Goal: Information Seeking & Learning: Find specific fact

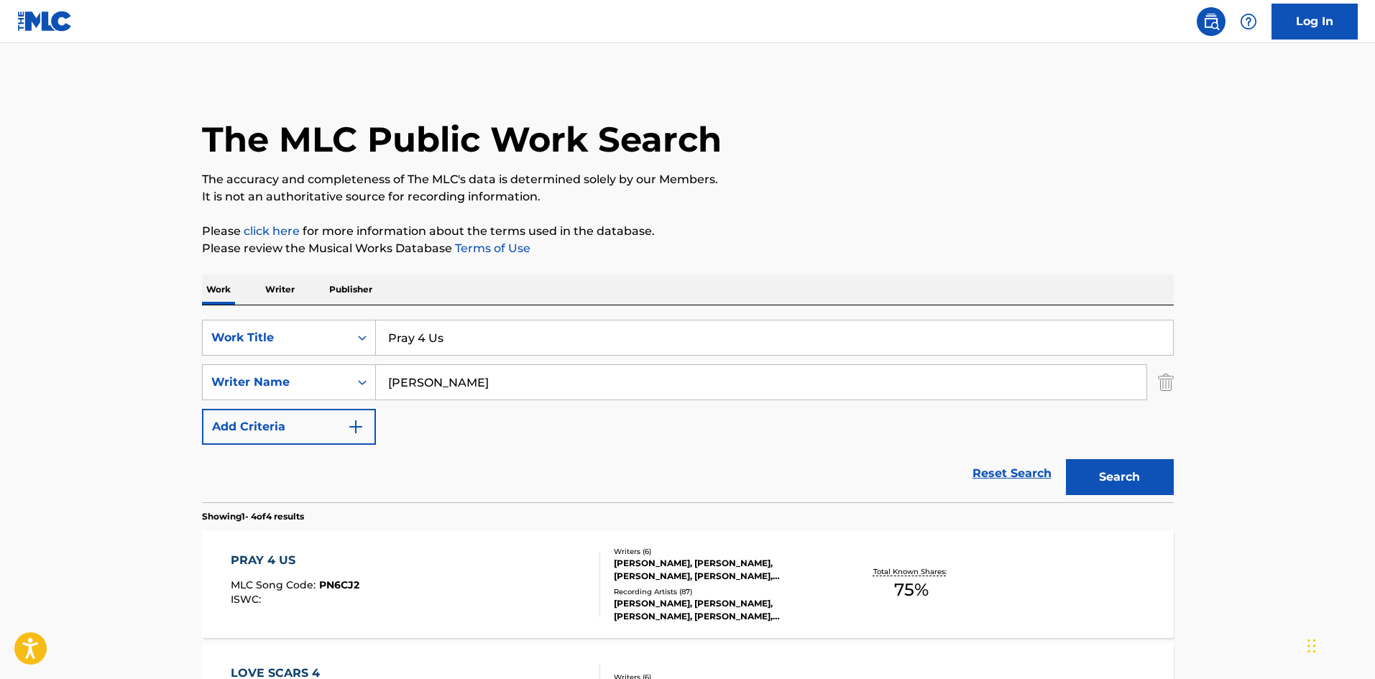
drag, startPoint x: 443, startPoint y: 340, endPoint x: 47, endPoint y: 299, distance: 398.9
click at [47, 299] on main "The MLC Public Work Search The accuracy and completeness of The MLC's data is d…" at bounding box center [687, 547] width 1375 height 1008
paste input "Idiots Worst Nightmare"
type input "Idiots Worst Nightmare"
click at [946, 106] on div "The MLC Public Work Search" at bounding box center [688, 131] width 972 height 105
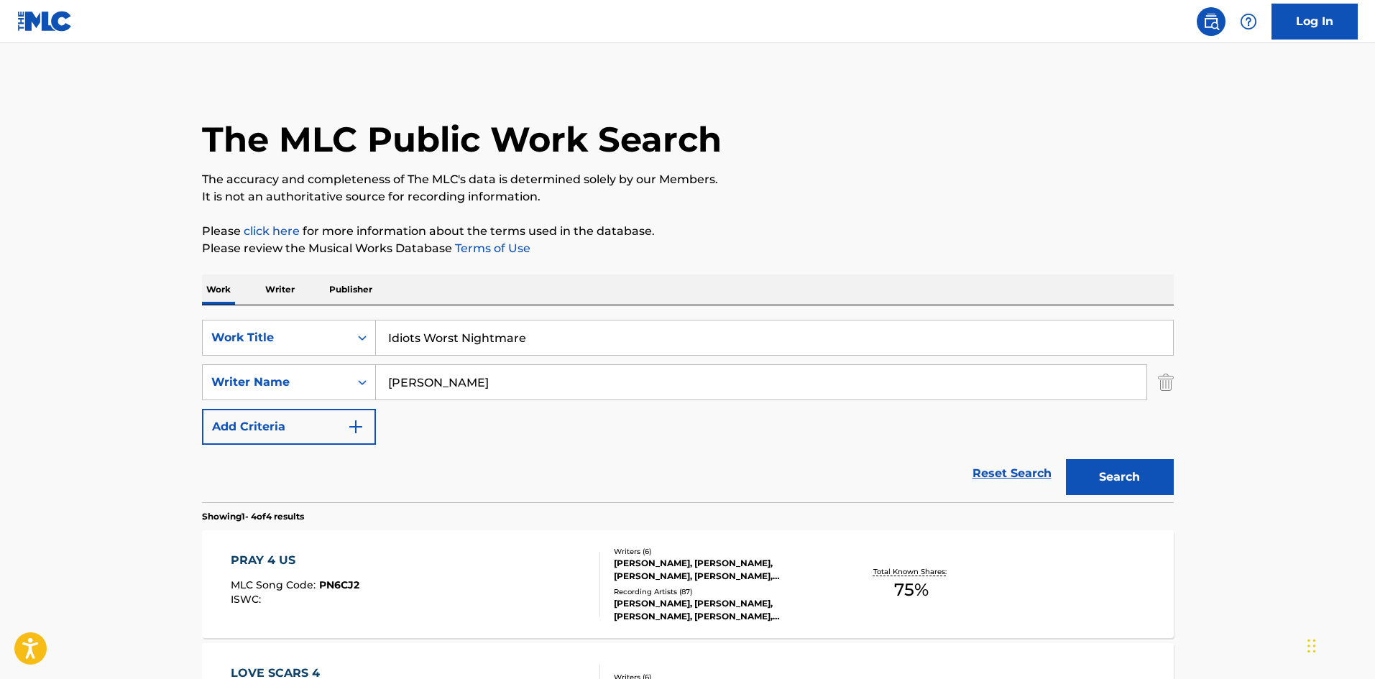
click at [512, 383] on input "[PERSON_NAME]" at bounding box center [761, 382] width 771 height 35
drag, startPoint x: 520, startPoint y: 367, endPoint x: 0, endPoint y: 380, distance: 519.8
click at [0, 380] on main "The MLC Public Work Search The accuracy and completeness of The MLC's data is d…" at bounding box center [687, 547] width 1375 height 1008
paste input "[PERSON_NAME]"
type input "[PERSON_NAME]"
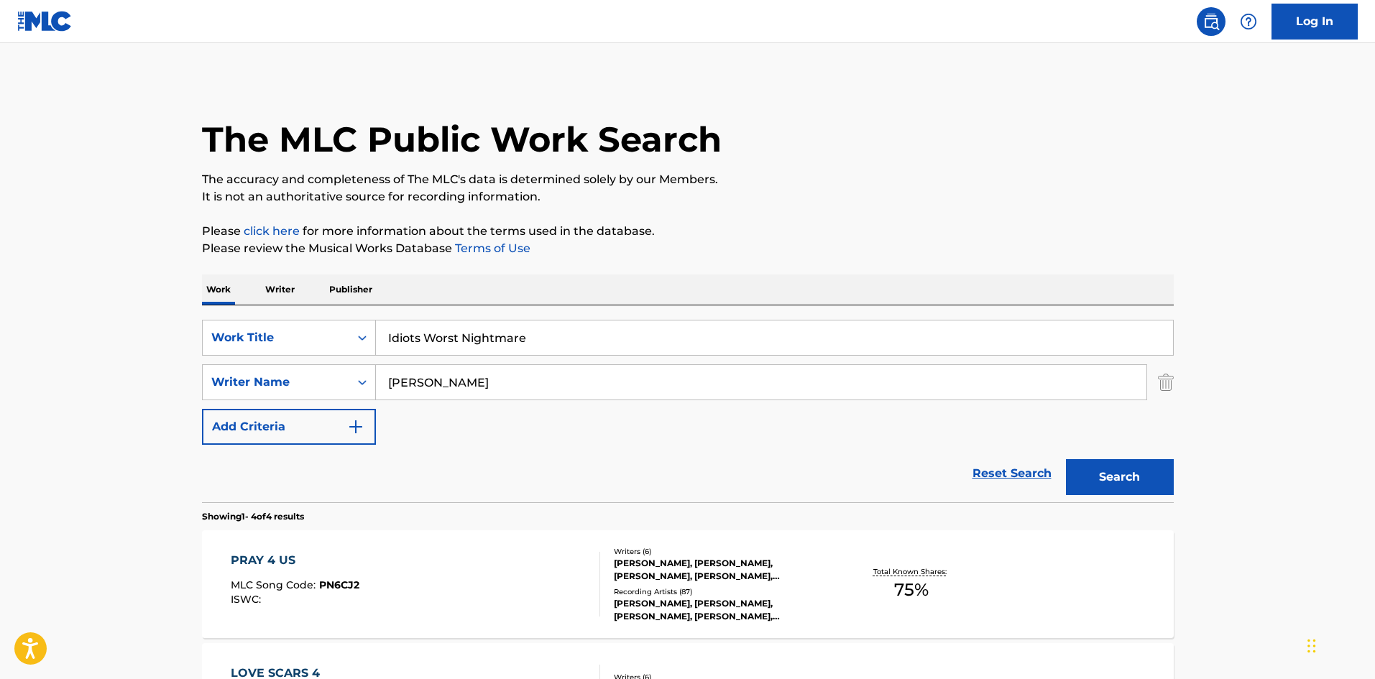
click at [1150, 479] on button "Search" at bounding box center [1120, 477] width 108 height 36
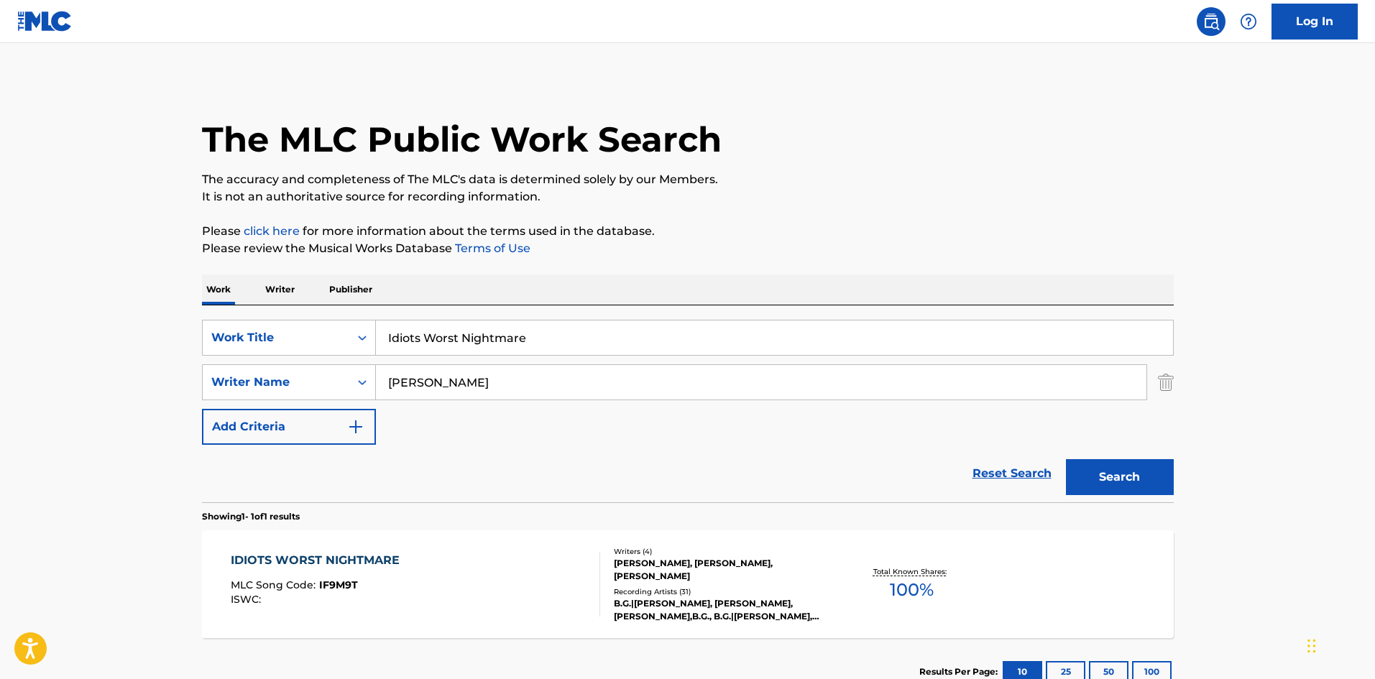
drag, startPoint x: 554, startPoint y: 336, endPoint x: 0, endPoint y: 271, distance: 558.0
click at [0, 278] on main "The MLC Public Work Search The accuracy and completeness of The MLC's data is d…" at bounding box center [687, 378] width 1375 height 670
paste input "Heart Of Flames"
type input "Heart Of Flames"
drag, startPoint x: 538, startPoint y: 373, endPoint x: 2, endPoint y: 393, distance: 536.6
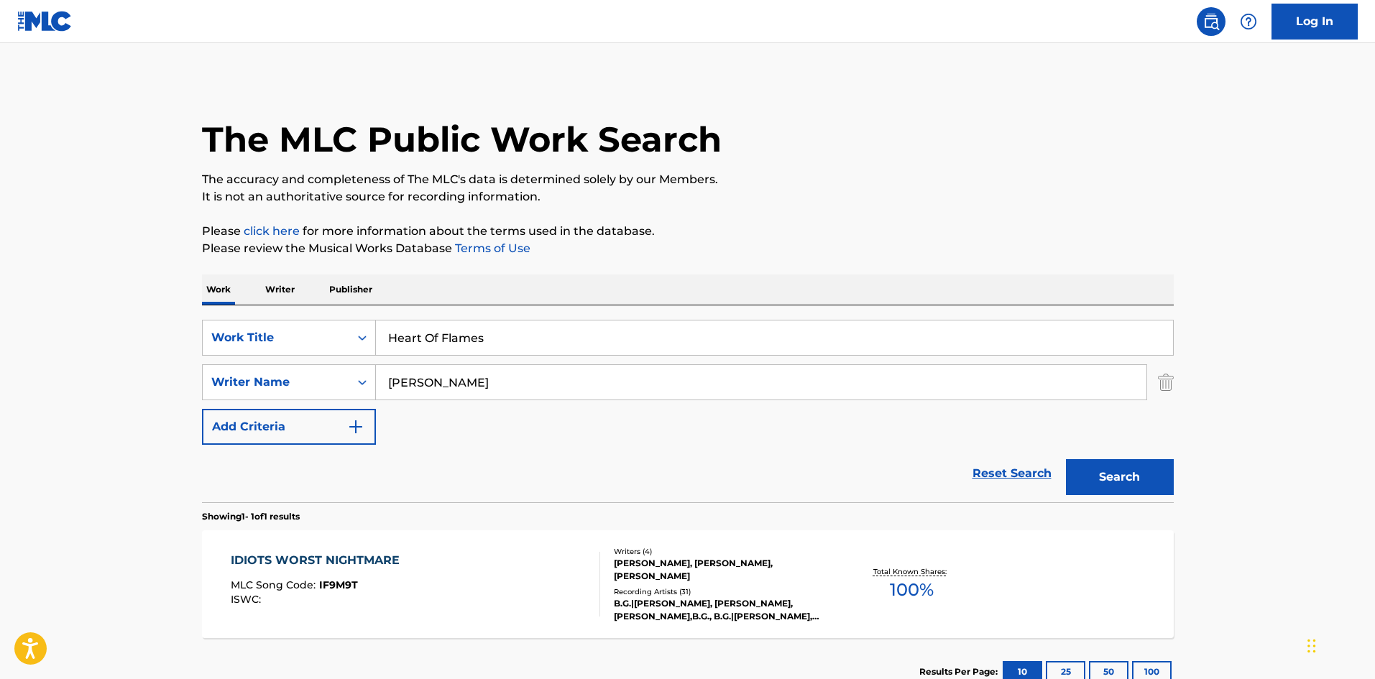
click at [0, 393] on main "The MLC Public Work Search The accuracy and completeness of The MLC's data is d…" at bounding box center [687, 378] width 1375 height 670
paste input "Jacourey Rivers"
click at [1139, 491] on button "Search" at bounding box center [1120, 477] width 108 height 36
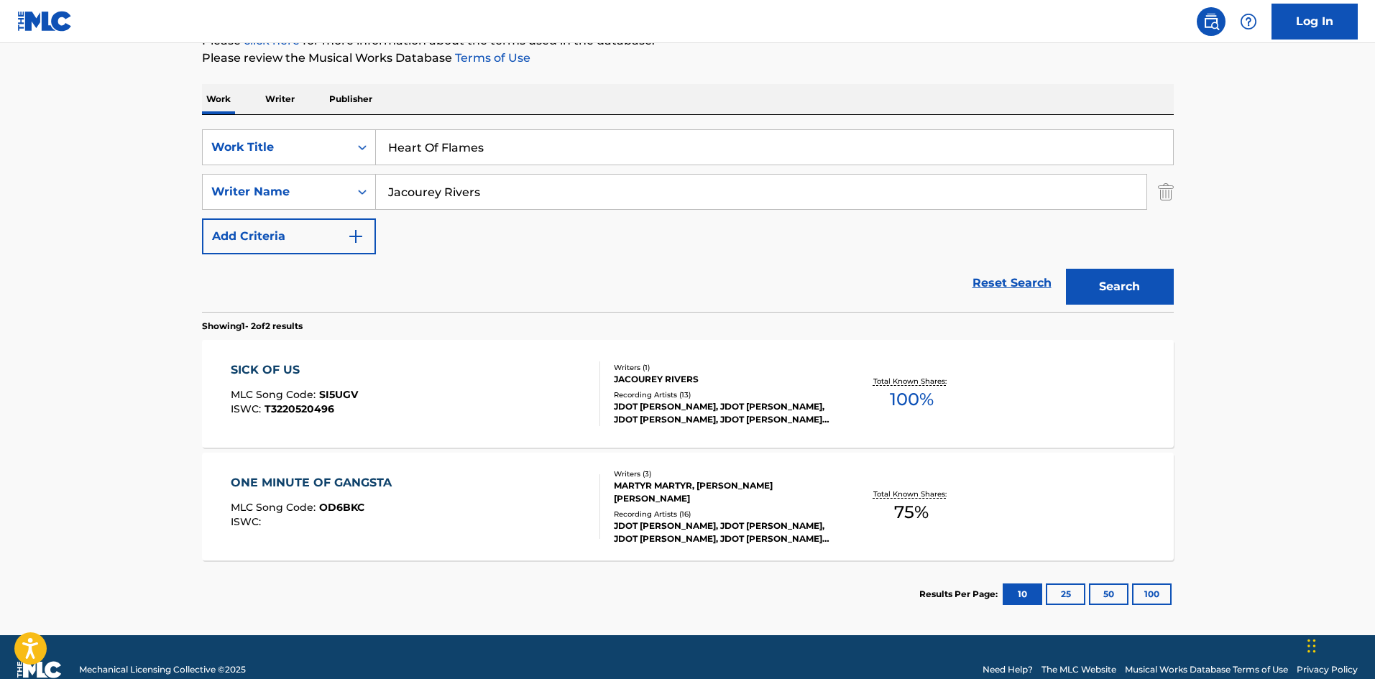
scroll to position [216, 0]
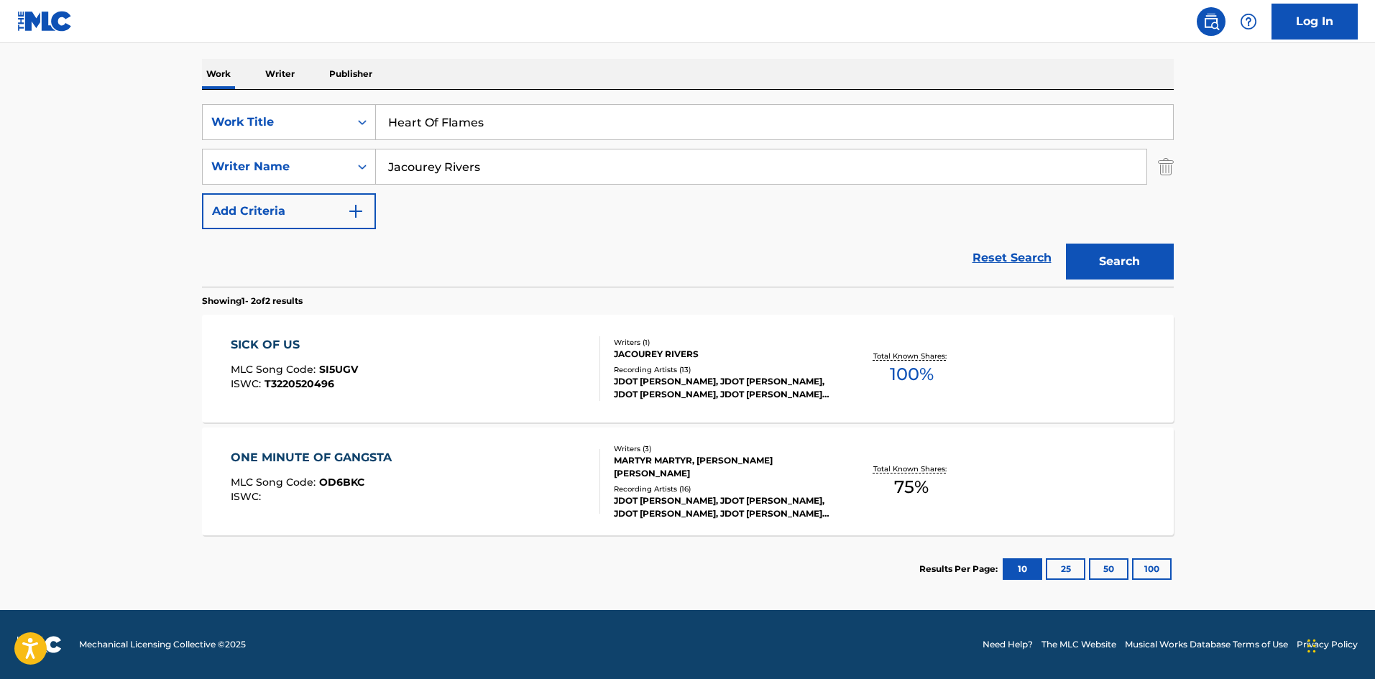
drag, startPoint x: 549, startPoint y: 173, endPoint x: 0, endPoint y: 124, distance: 551.4
click at [0, 132] on main "The MLC Public Work Search The accuracy and completeness of The MLC's data is d…" at bounding box center [687, 218] width 1375 height 783
paste input "[PERSON_NAME]"
type input "[PERSON_NAME]"
click at [1137, 256] on button "Search" at bounding box center [1120, 262] width 108 height 36
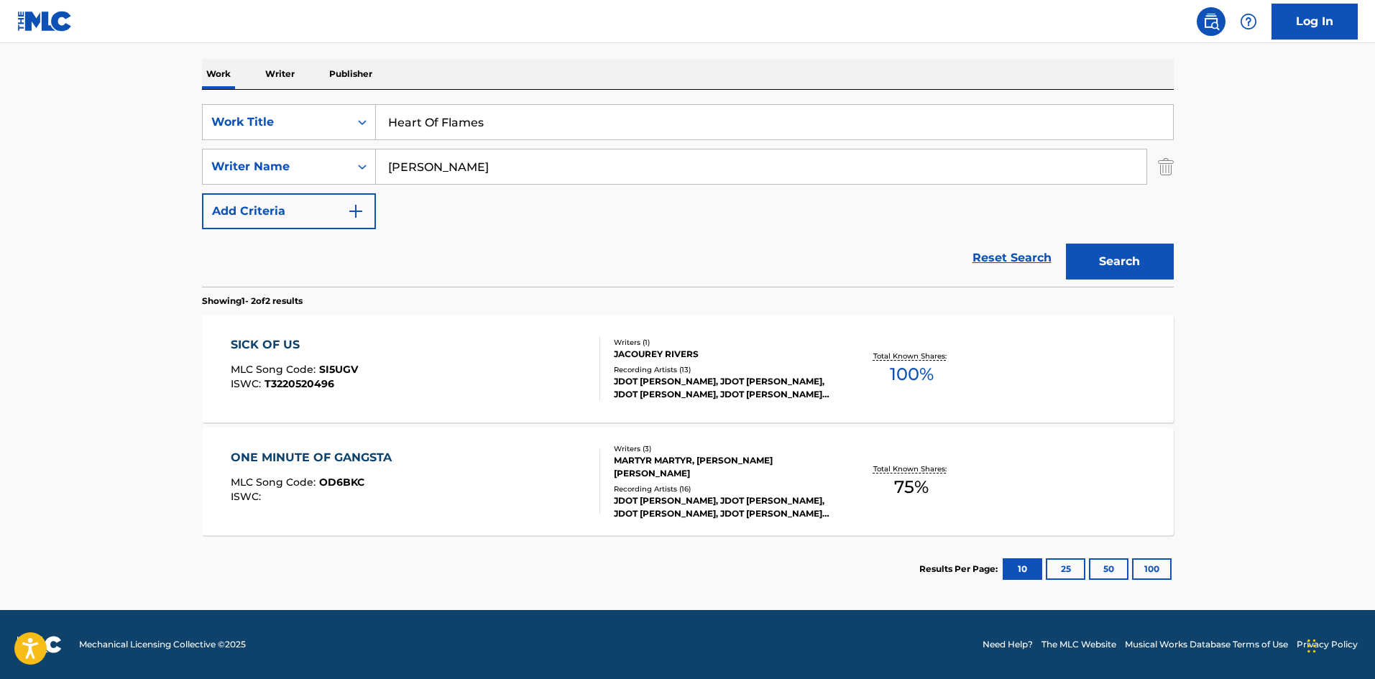
scroll to position [0, 0]
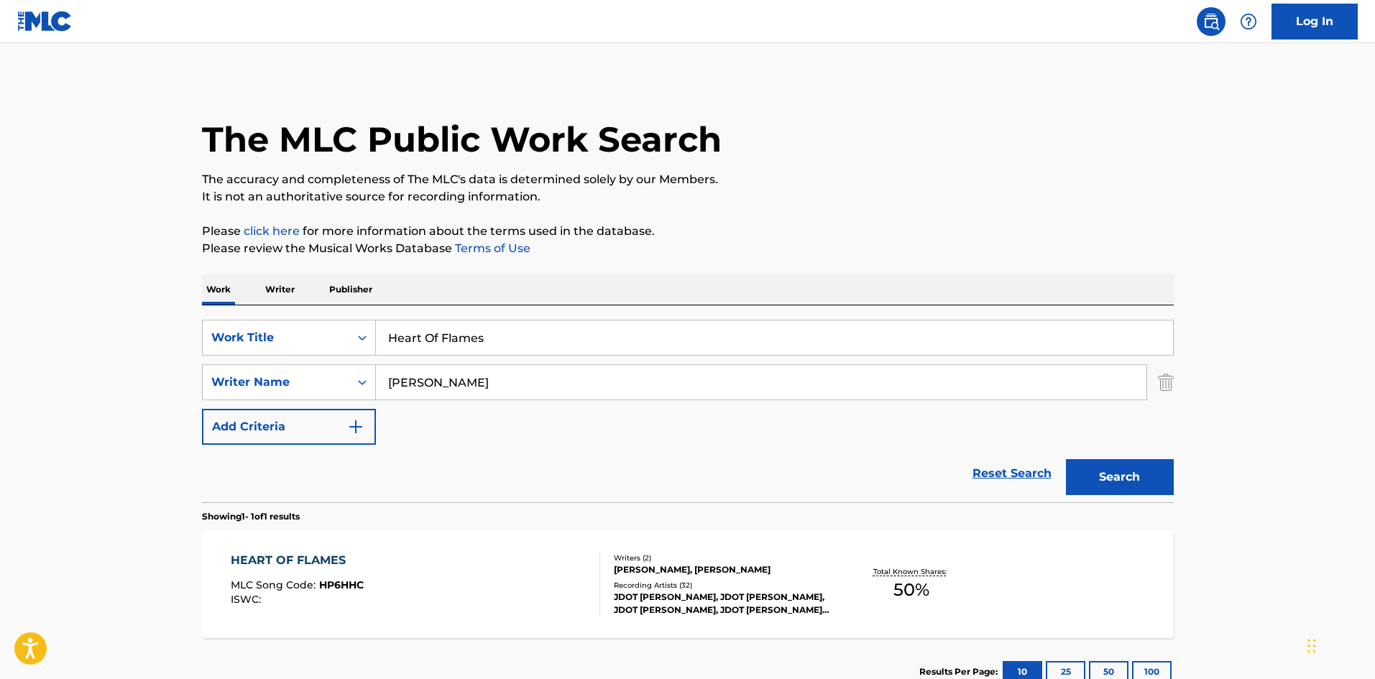
drag, startPoint x: 536, startPoint y: 322, endPoint x: 534, endPoint y: 341, distance: 18.8
click at [534, 329] on div "SearchWithCriteria5f76cdde-6187-4138-a1a9-531b7f6789c7 Work Title Heart Of Flam…" at bounding box center [688, 403] width 972 height 197
drag, startPoint x: 534, startPoint y: 331, endPoint x: 0, endPoint y: 327, distance: 534.0
click at [0, 327] on main "The MLC Public Work Search The accuracy and completeness of The MLC's data is d…" at bounding box center [687, 378] width 1375 height 670
type input "SDSDSDS"
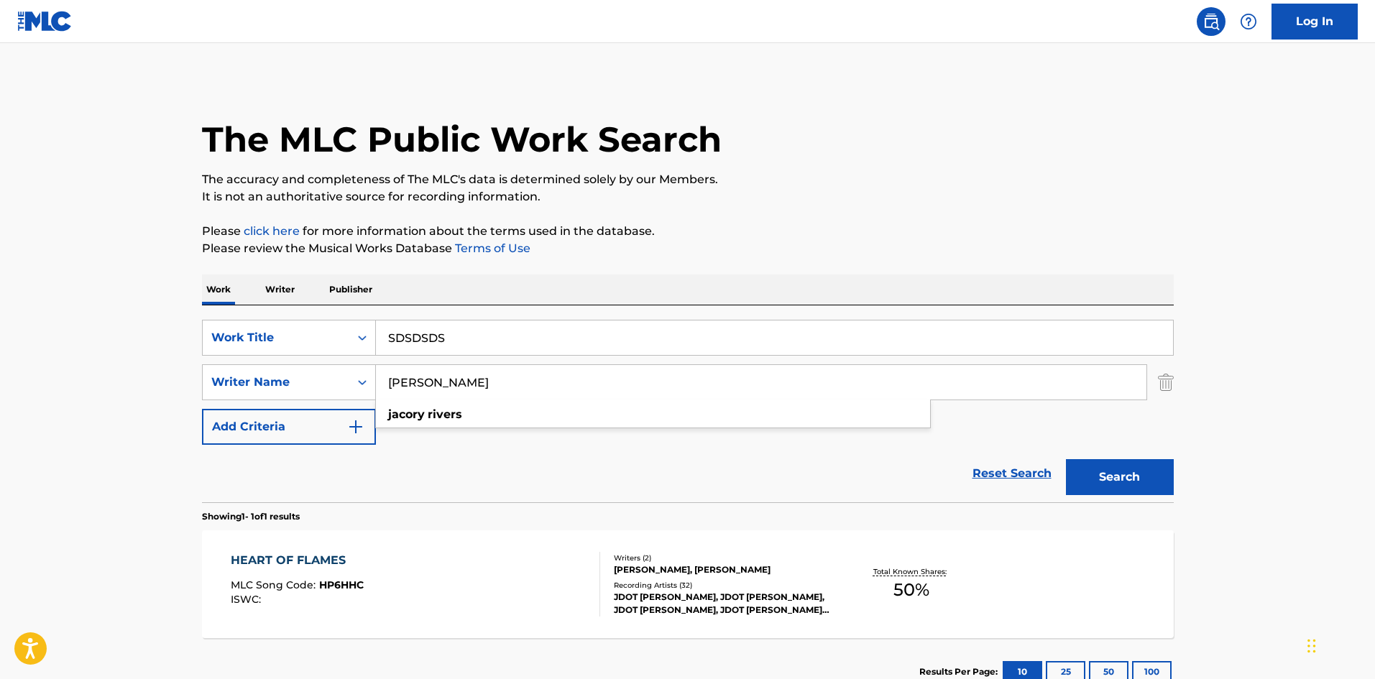
drag, startPoint x: 527, startPoint y: 387, endPoint x: 53, endPoint y: 356, distance: 474.7
click at [0, 366] on main "The MLC Public Work Search The accuracy and completeness of The MLC's data is d…" at bounding box center [687, 378] width 1375 height 670
type input "SDSDSDSDSD"
click at [1131, 467] on button "Search" at bounding box center [1120, 477] width 108 height 36
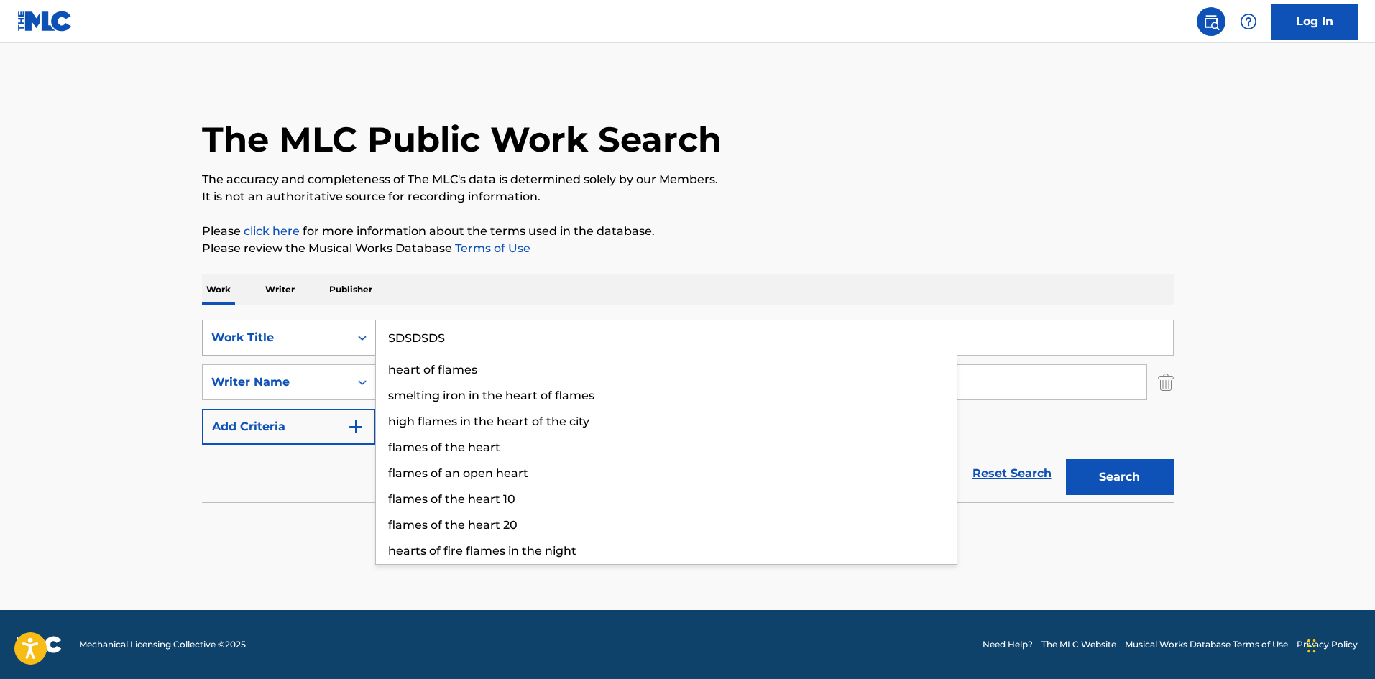
drag, startPoint x: 504, startPoint y: 331, endPoint x: 283, endPoint y: 338, distance: 220.8
click at [282, 338] on div "SearchWithCriteria5f76cdde-6187-4138-a1a9-531b7f6789c7 Work Title SDSDSDS heart…" at bounding box center [688, 338] width 972 height 36
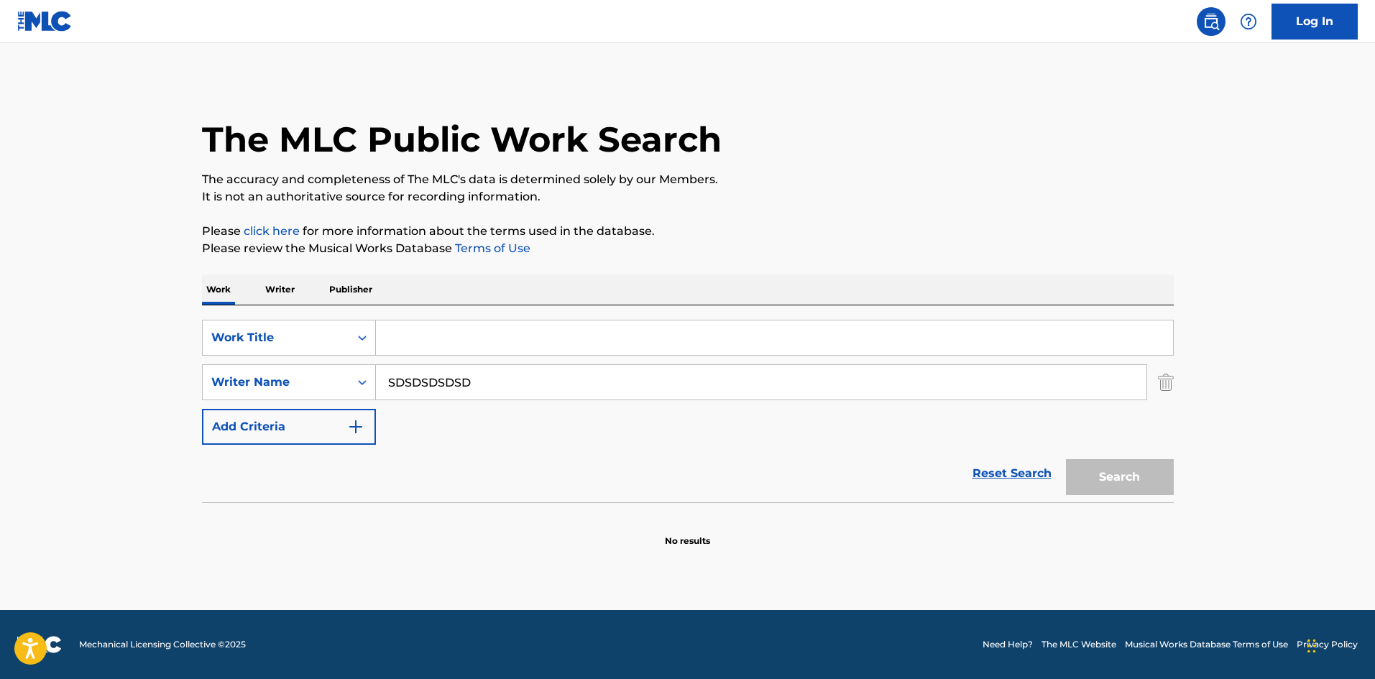
type input "SDS"
drag, startPoint x: 495, startPoint y: 385, endPoint x: 431, endPoint y: 384, distance: 63.3
click at [415, 389] on input "SDS" at bounding box center [761, 382] width 771 height 35
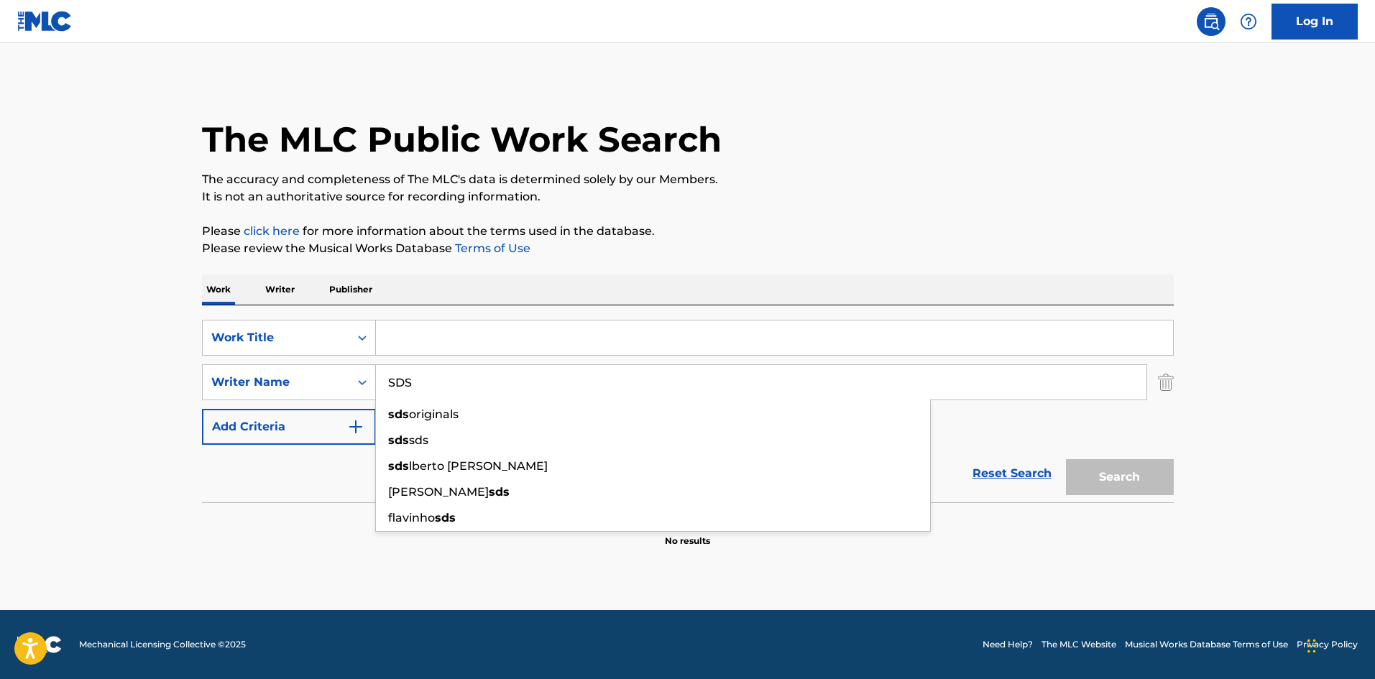
drag, startPoint x: 481, startPoint y: 383, endPoint x: 66, endPoint y: 364, distance: 415.1
click at [101, 370] on main "The MLC Public Work Search The accuracy and completeness of The MLC's data is d…" at bounding box center [687, 326] width 1375 height 567
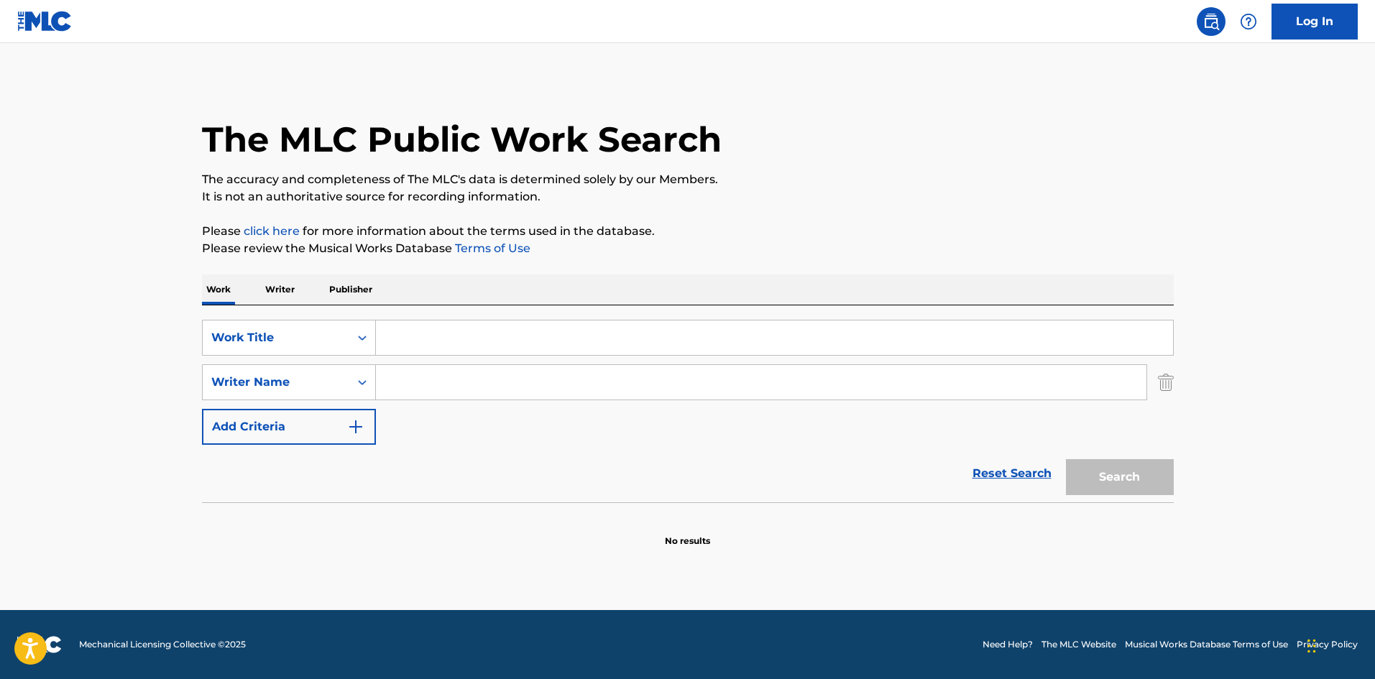
click at [786, 219] on div "The MLC Public Work Search The accuracy and completeness of The MLC's data is d…" at bounding box center [688, 313] width 1006 height 469
click at [787, 218] on div "The MLC Public Work Search The accuracy and completeness of The MLC's data is d…" at bounding box center [688, 313] width 1006 height 469
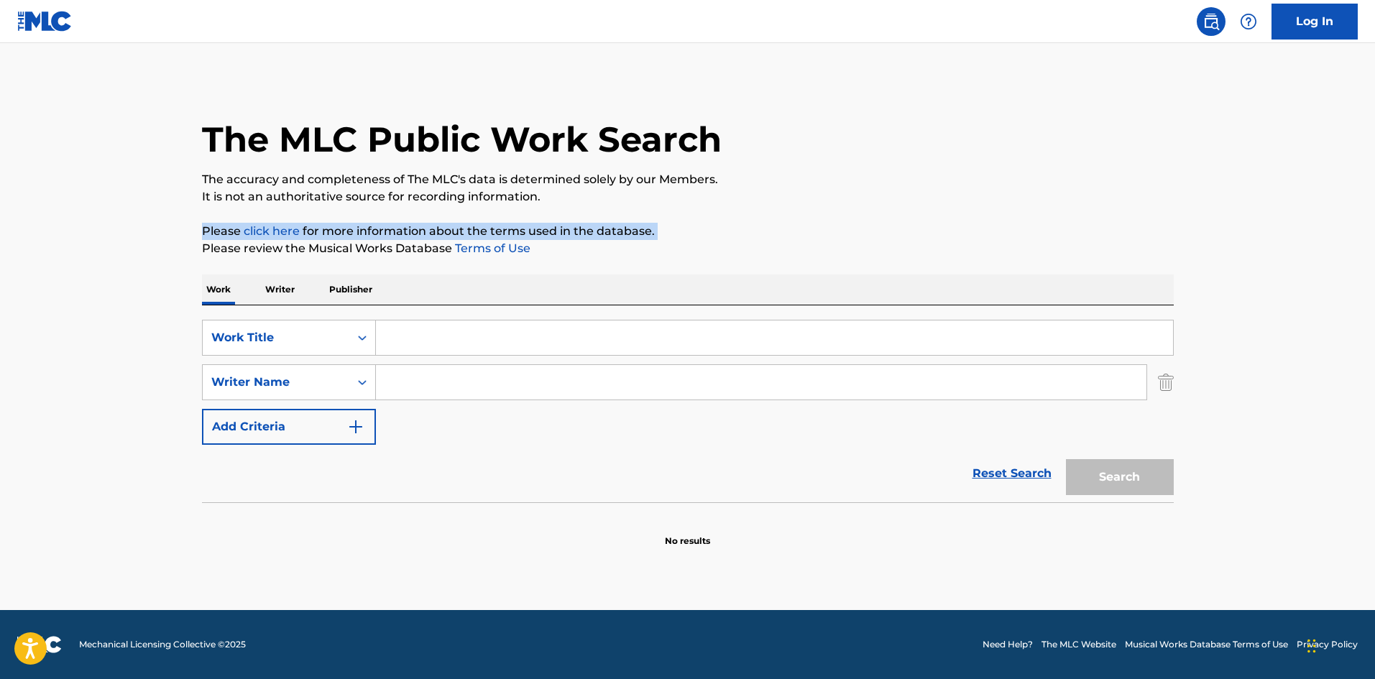
click at [787, 218] on div "The MLC Public Work Search The accuracy and completeness of The MLC's data is d…" at bounding box center [688, 313] width 1006 height 469
click at [788, 216] on div "The MLC Public Work Search The accuracy and completeness of The MLC's data is d…" at bounding box center [688, 313] width 1006 height 469
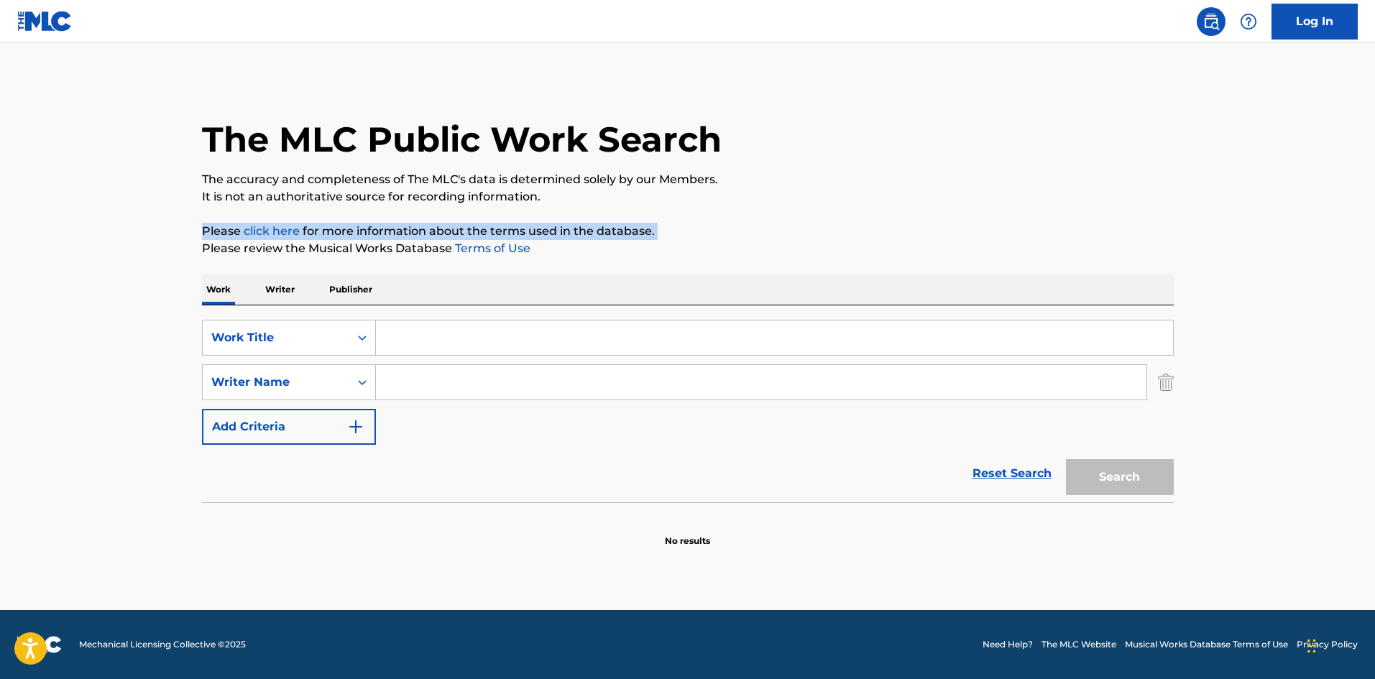
click at [788, 216] on div "The MLC Public Work Search The accuracy and completeness of The MLC's data is d…" at bounding box center [688, 313] width 1006 height 469
click at [429, 341] on input "Search Form" at bounding box center [774, 338] width 797 height 35
paste input "What Do You Know"
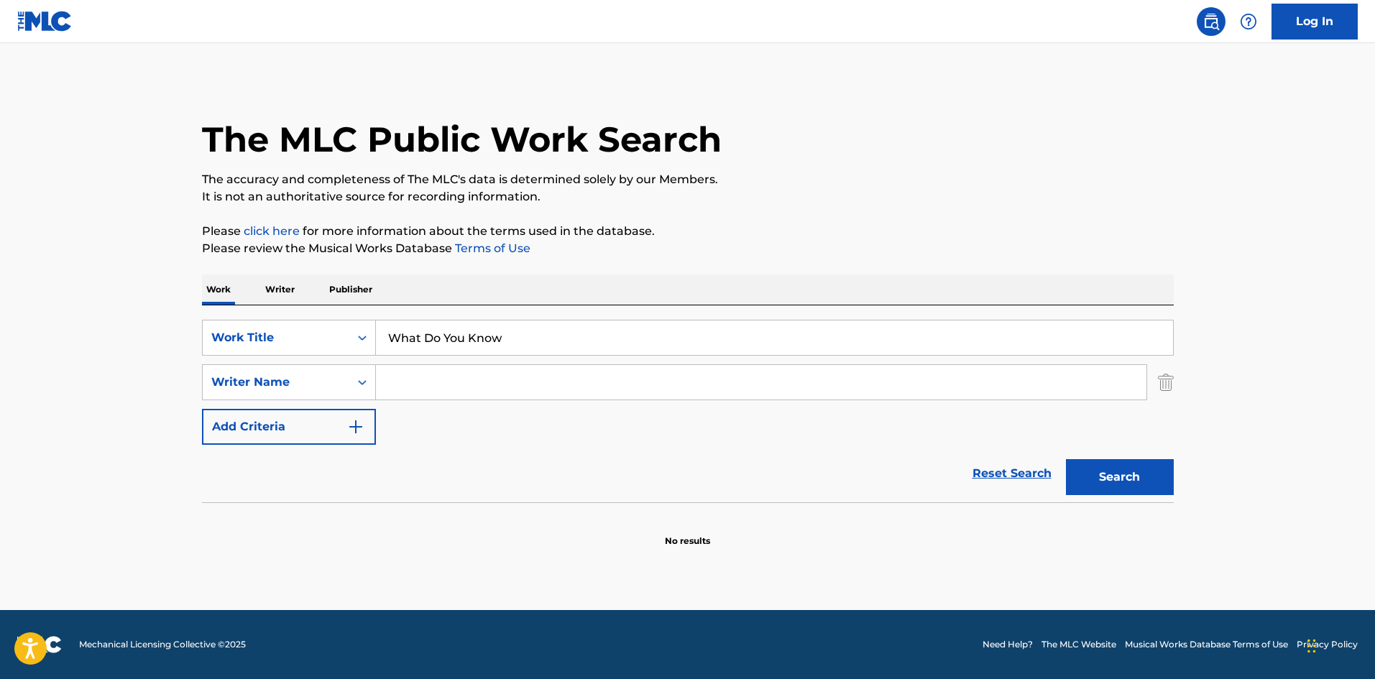
type input "What Do You Know"
click at [620, 282] on div "Work Writer Publisher" at bounding box center [688, 290] width 972 height 30
click at [533, 375] on input "Search Form" at bounding box center [761, 382] width 771 height 35
paste input "[PERSON_NAME]"
type input "[PERSON_NAME]"
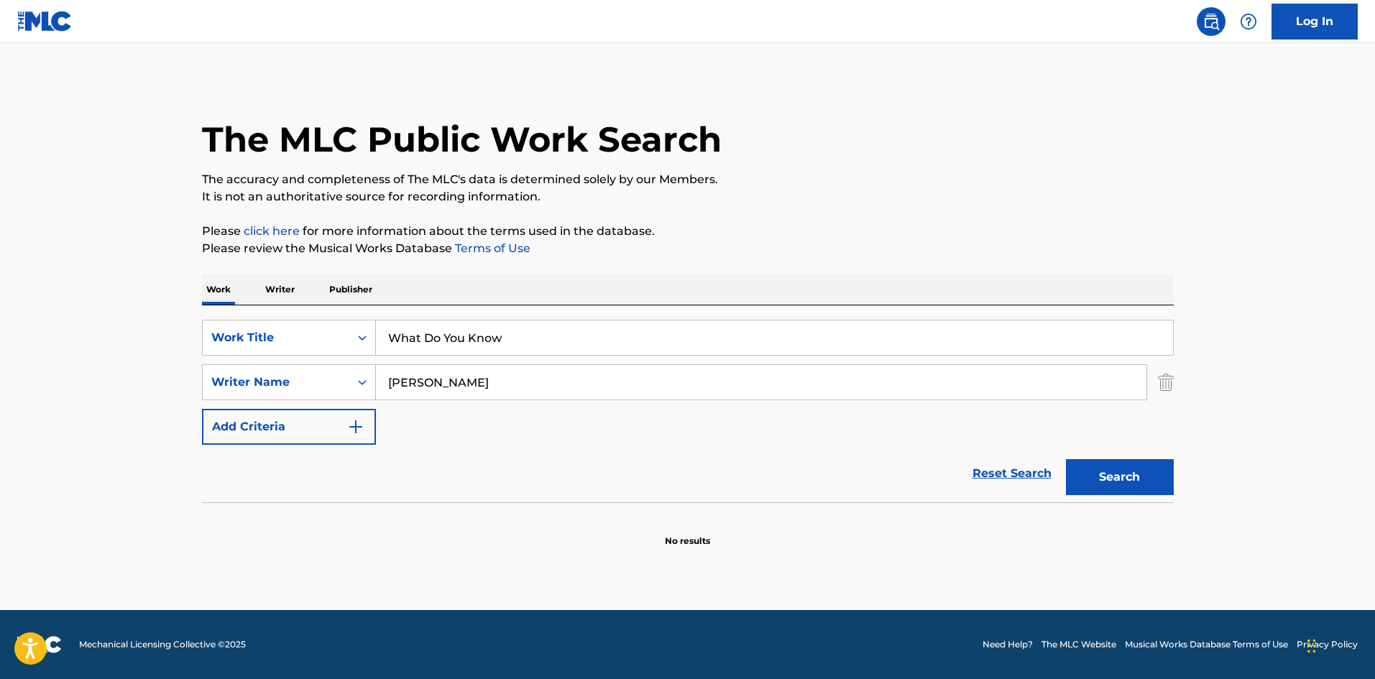
click at [1141, 478] on button "Search" at bounding box center [1120, 477] width 108 height 36
click at [498, 385] on input "[PERSON_NAME]" at bounding box center [761, 382] width 771 height 35
